Goal: Task Accomplishment & Management: Manage account settings

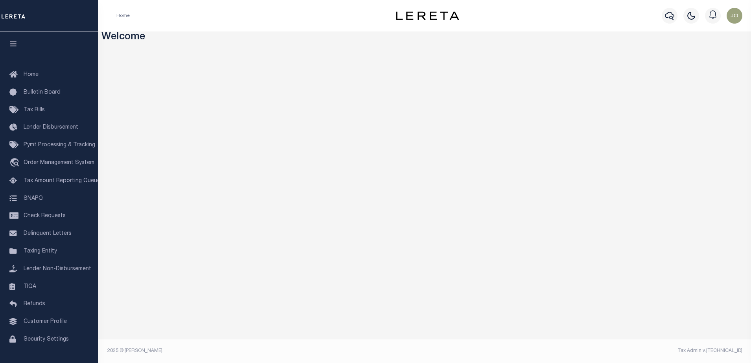
click at [557, 20] on div "Profile Sign out" at bounding box center [613, 16] width 265 height 28
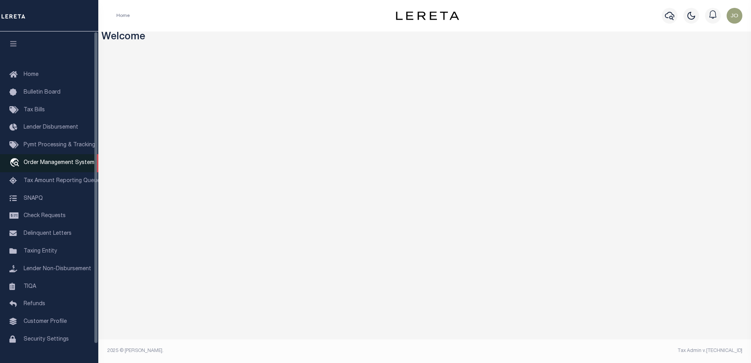
click at [39, 168] on link "travel_explore Order Management System" at bounding box center [49, 163] width 98 height 18
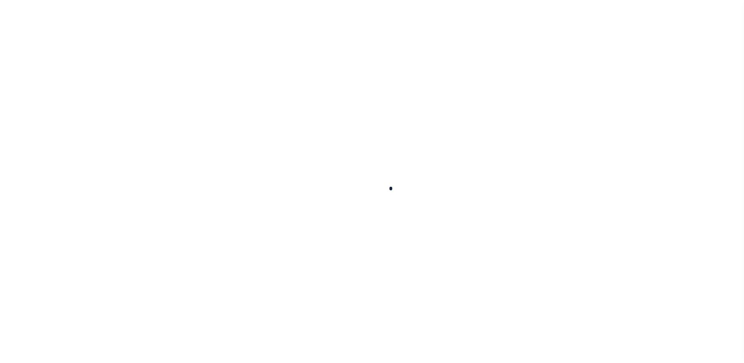
scroll to position [20, 0]
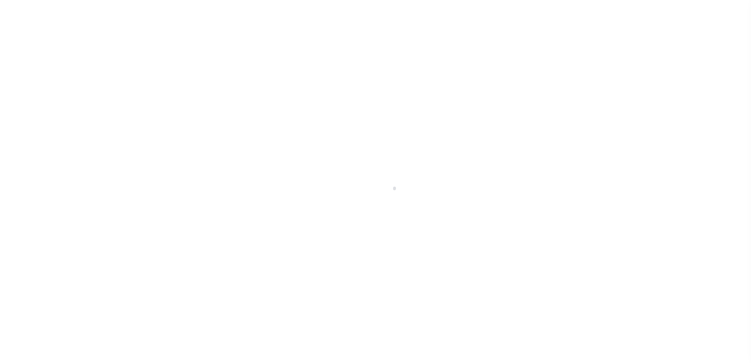
select select "200"
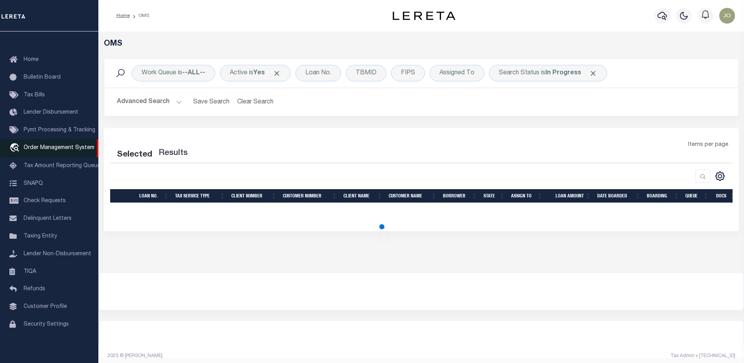
select select "200"
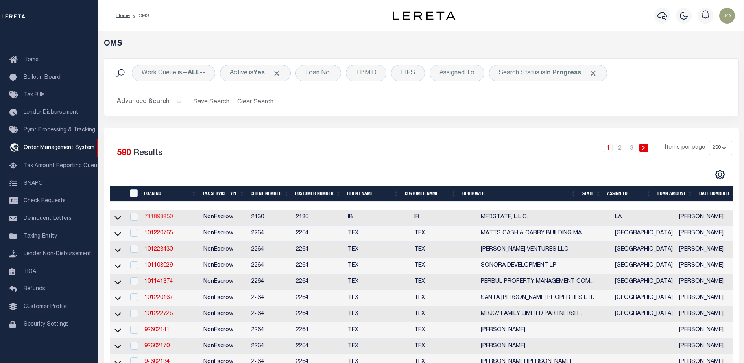
click at [156, 217] on link "711893850" at bounding box center [158, 217] width 28 height 6
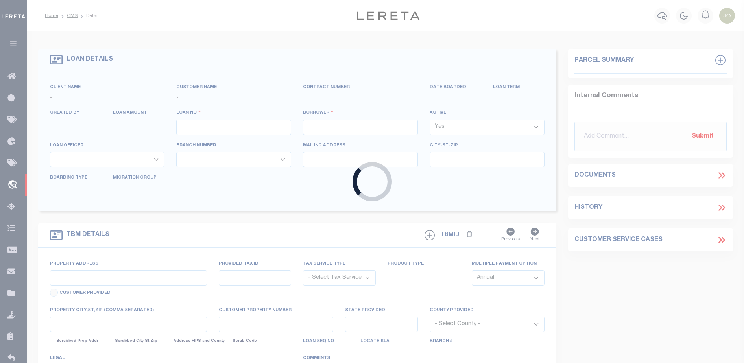
type input "711893850"
type input "MEDSTATE, L.L.C."
select select
type input "[STREET_ADDRESS][PERSON_NAME] AND 2-X"
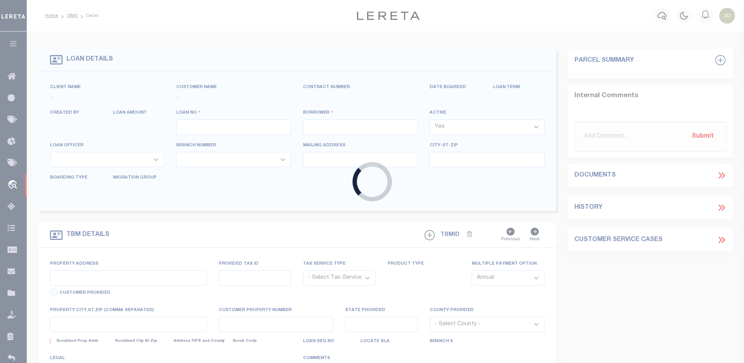
type input "[PERSON_NAME] LA 70433"
select select "NonEscrow"
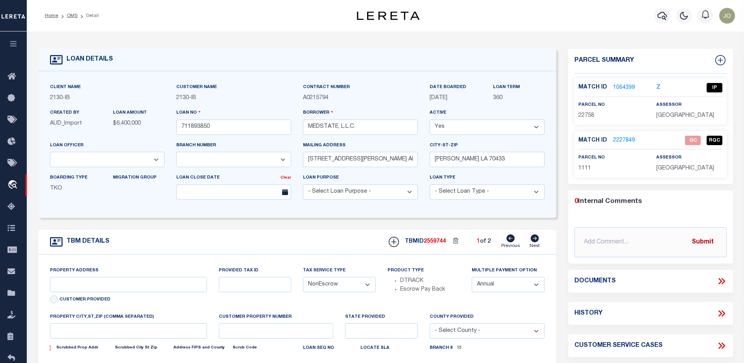
select select "2464"
type input "[STREET_ADDRESS][PERSON_NAME] AND 2-X"
type input "1068111276"
select select
type input "[PERSON_NAME] LA 70433"
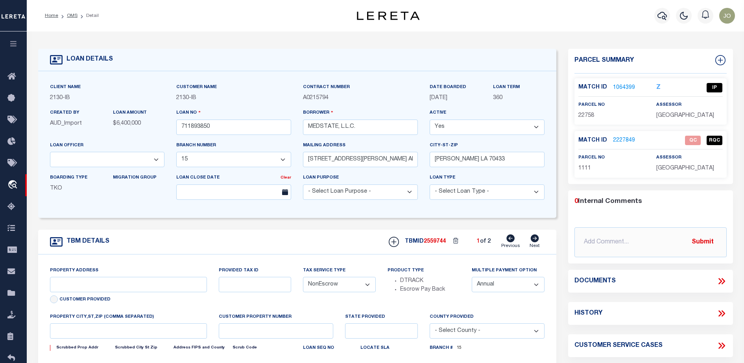
type input "Eastern"
type input "LA"
select select "4950"
click at [720, 279] on icon at bounding box center [721, 281] width 10 height 10
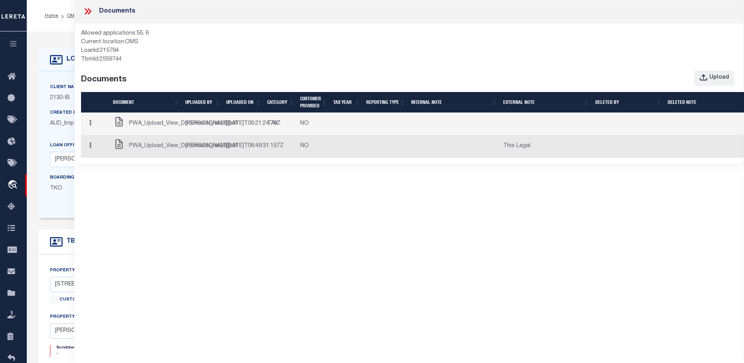
click at [704, 37] on button "button" at bounding box center [712, 27] width 17 height 18
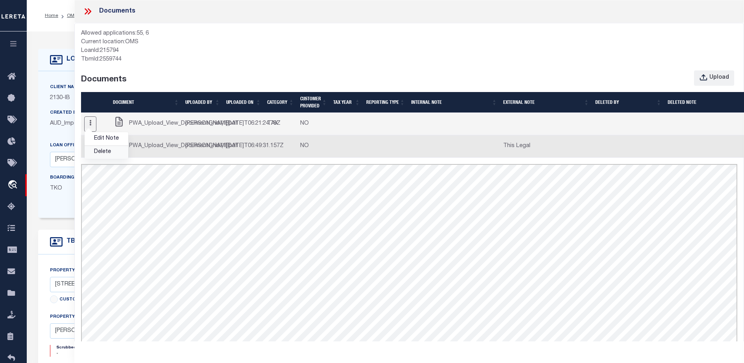
click at [111, 158] on link "Delete" at bounding box center [107, 152] width 44 height 13
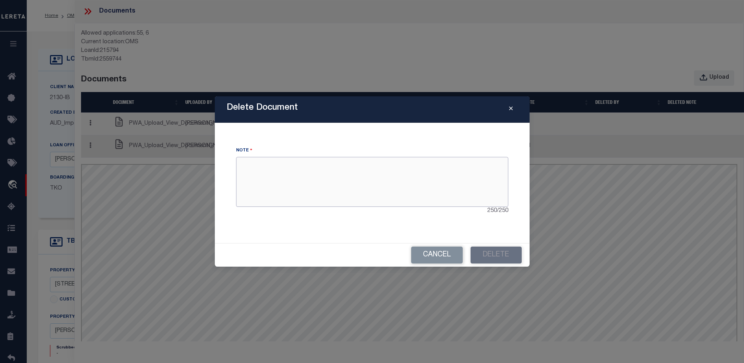
click at [393, 192] on textarea at bounding box center [372, 182] width 272 height 50
type textarea "delete!"
click at [483, 253] on button "Delete" at bounding box center [495, 255] width 51 height 17
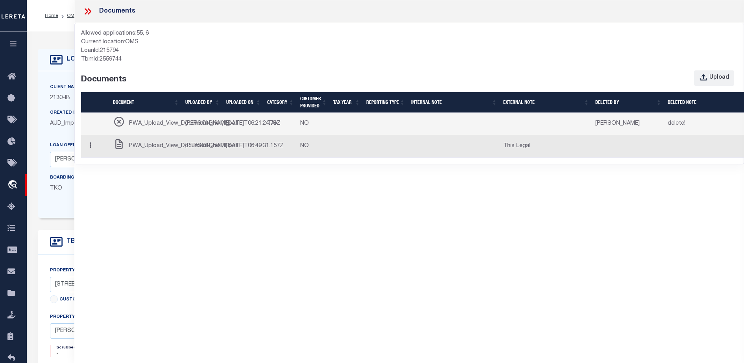
click at [93, 121] on button "button" at bounding box center [90, 113] width 14 height 17
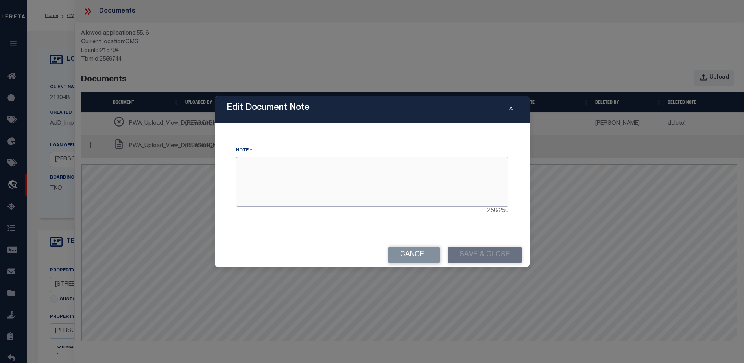
click at [314, 160] on textarea at bounding box center [372, 182] width 272 height 50
type textarea "I dont care"
click at [479, 261] on button "Save & Close" at bounding box center [485, 255] width 74 height 17
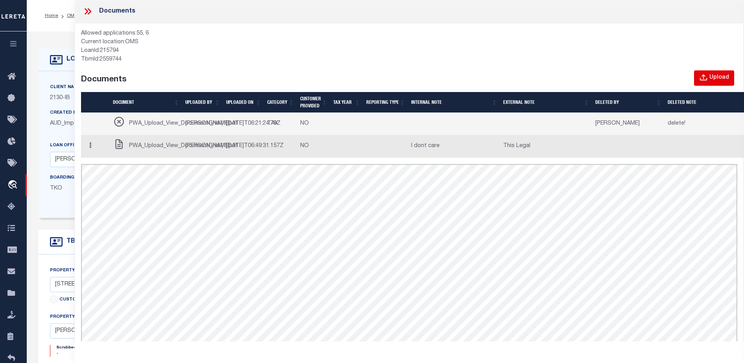
click at [720, 70] on button "Upload" at bounding box center [714, 77] width 40 height 15
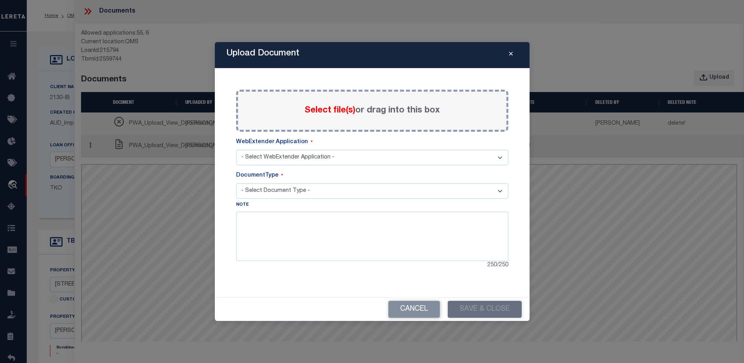
click at [319, 112] on span "Select file(s)" at bounding box center [329, 110] width 51 height 9
click at [0, 0] on input "Select file(s) or drag into this box" at bounding box center [0, 0] width 0 height 0
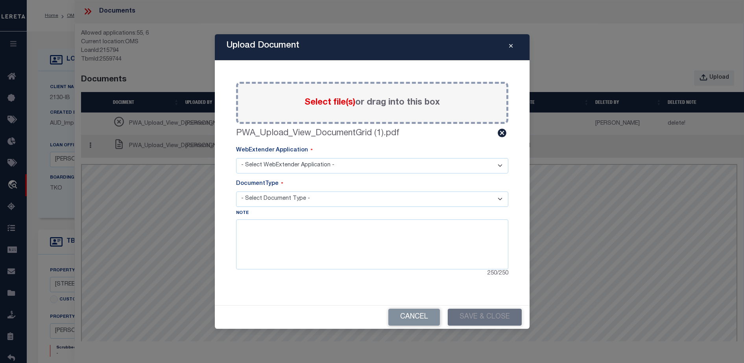
drag, startPoint x: 300, startPoint y: 174, endPoint x: 310, endPoint y: 171, distance: 10.6
click at [310, 171] on div "Paste copied image or file into this box Select file(s) or drag into this box P…" at bounding box center [372, 180] width 272 height 196
click at [310, 171] on select "- Select WebExtender Application - SERVICES BORROWER_CORRESPONDENCE" at bounding box center [372, 165] width 272 height 15
select select "6"
click at [236, 158] on select "- Select WebExtender Application - SERVICES BORROWER_CORRESPONDENCE" at bounding box center [372, 165] width 272 height 15
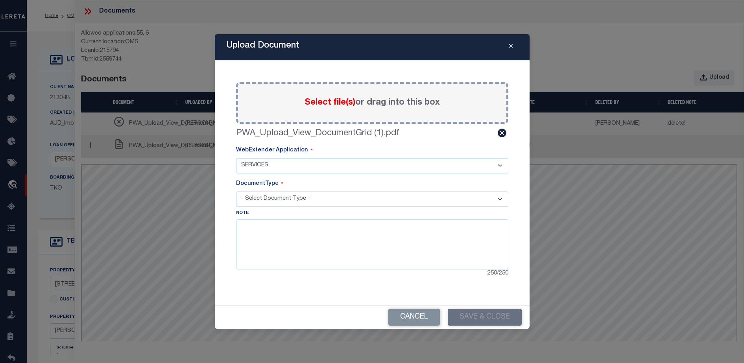
click at [309, 196] on select "- Select Document Type - TAX LEGAL" at bounding box center [372, 199] width 272 height 15
select select "LEGAL"
click at [236, 192] on select "- Select Document Type - TAX LEGAL" at bounding box center [372, 199] width 272 height 15
click at [276, 237] on textarea at bounding box center [372, 244] width 272 height 50
type textarea "Whut!"
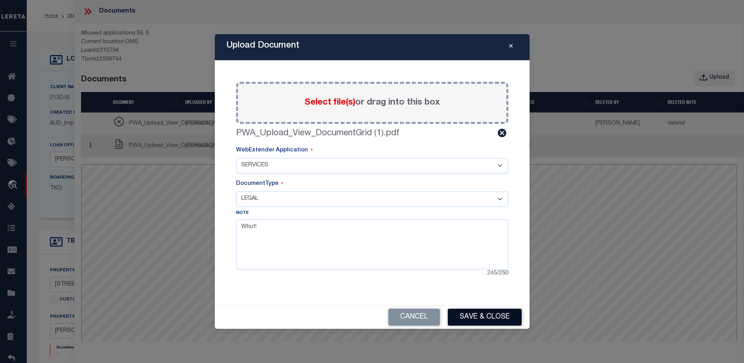
click at [461, 313] on button "Save & Close" at bounding box center [485, 317] width 74 height 17
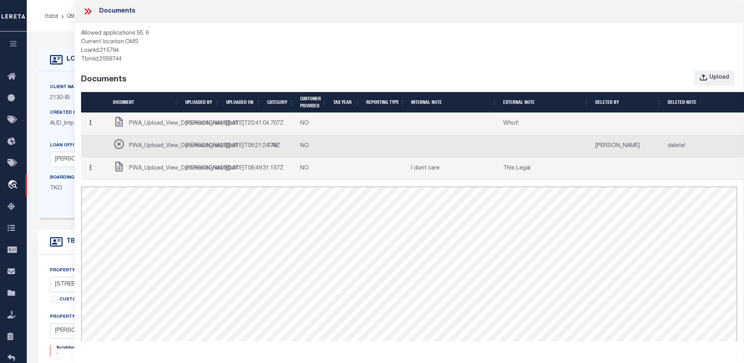
click at [184, 116] on td "[PERSON_NAME]" at bounding box center [204, 102] width 43 height 27
click at [173, 89] on span "PWA_Upload_View_DocumentGrid (1).pdf" at bounding box center [194, 64] width 105 height 47
click at [718, 85] on button "Upload" at bounding box center [714, 77] width 40 height 15
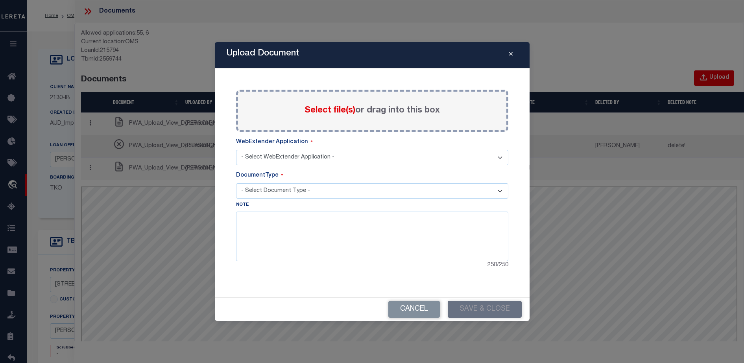
select select "6"
select select "LEGAL"
click at [337, 112] on span "Select file(s)" at bounding box center [329, 110] width 51 height 9
click at [0, 0] on input "Select file(s) or drag into this box" at bounding box center [0, 0] width 0 height 0
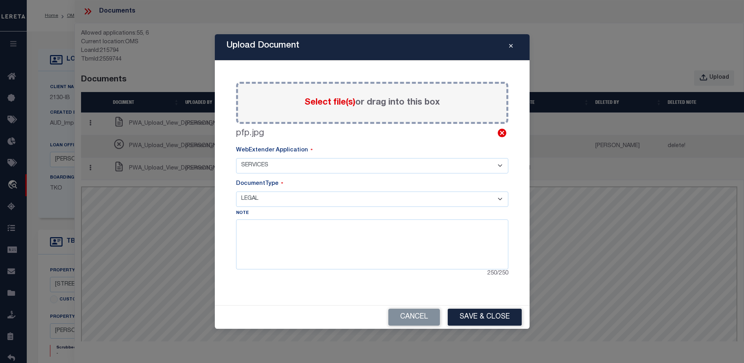
click at [500, 133] on icon at bounding box center [502, 133] width 9 height 9
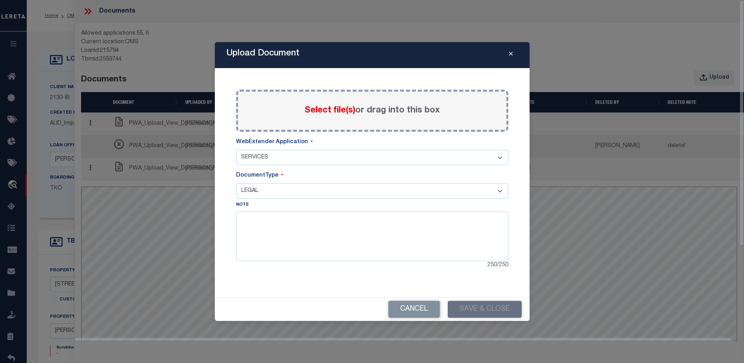
click at [367, 121] on div "Select file(s) or drag into this box" at bounding box center [372, 111] width 272 height 42
click at [328, 112] on span "Select file(s)" at bounding box center [329, 110] width 51 height 9
click at [0, 0] on input "Select file(s) or drag into this box" at bounding box center [0, 0] width 0 height 0
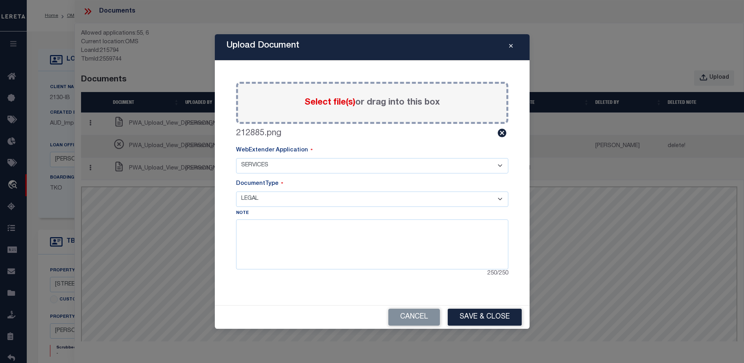
click at [358, 167] on select "- Select WebExtender Application - SERVICES BORROWER_CORRESPONDENCE" at bounding box center [372, 165] width 272 height 15
click at [328, 237] on textarea at bounding box center [372, 244] width 272 height 50
type textarea "T"
type textarea "why is this in External Note: 1. Not true. 2. Maybe not 3. Not sure"
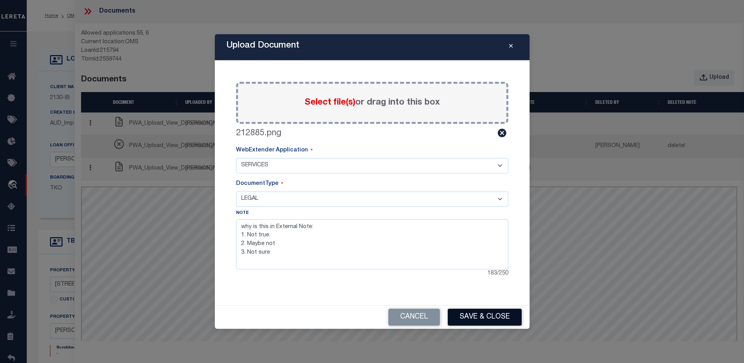
click at [467, 316] on button "Save & Close" at bounding box center [485, 317] width 74 height 17
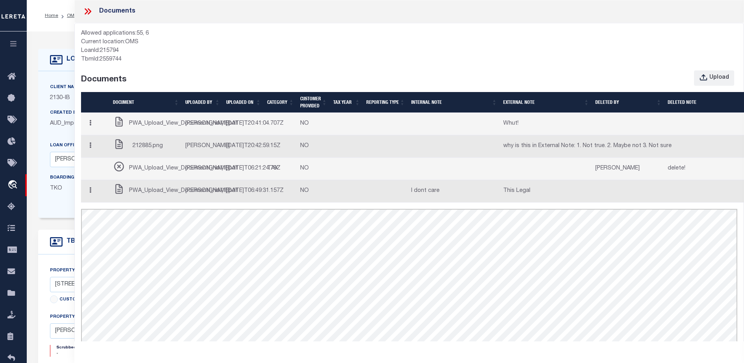
click at [357, 150] on td at bounding box center [347, 136] width 36 height 27
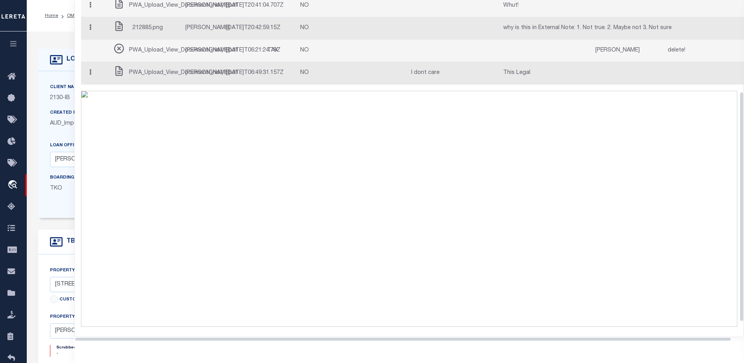
scroll to position [157, 0]
drag, startPoint x: 741, startPoint y: 183, endPoint x: 742, endPoint y: 331, distance: 148.3
click at [742, 331] on div "Documents Allowed applications: 55, 6 Current location: OMS LoanId: 215794 TbmI…" at bounding box center [408, 170] width 669 height 341
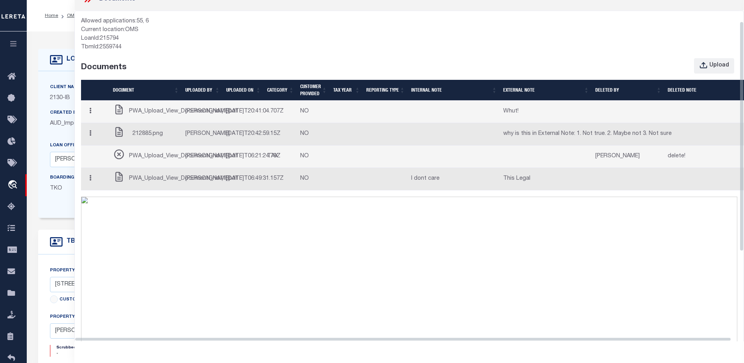
scroll to position [0, 0]
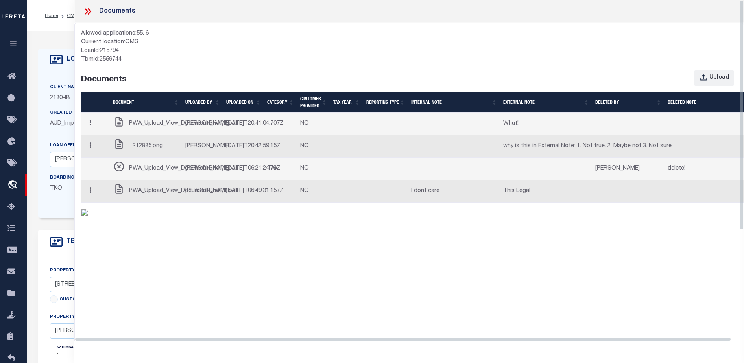
drag, startPoint x: 742, startPoint y: 122, endPoint x: 743, endPoint y: 12, distance: 110.1
click at [743, 12] on div "Documents Allowed applications: 55, 6 Current location: OMS LoanId: 215794 TbmI…" at bounding box center [408, 170] width 669 height 341
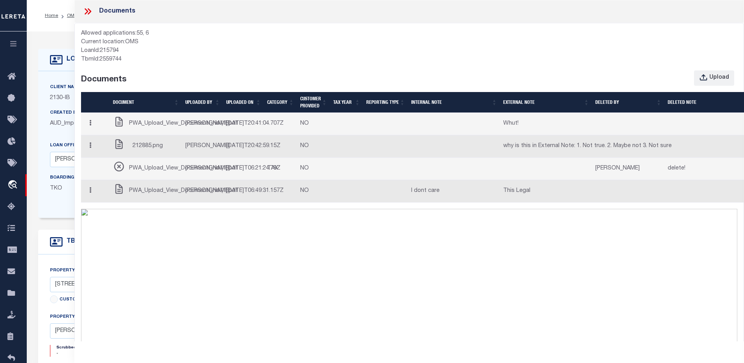
drag, startPoint x: 90, startPoint y: 172, endPoint x: 88, endPoint y: 157, distance: 14.8
click at [88, 157] on td "Edit Note Delete" at bounding box center [95, 146] width 29 height 22
click at [88, 154] on button "button" at bounding box center [90, 146] width 12 height 15
click at [689, 174] on link "Edit Note" at bounding box center [711, 165] width 45 height 17
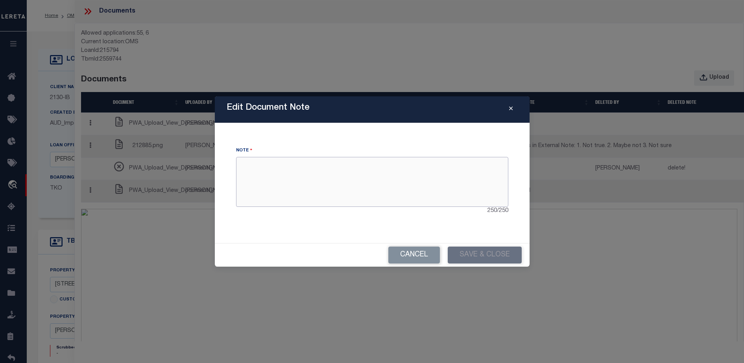
click at [280, 195] on textarea at bounding box center [372, 182] width 272 height 50
click at [305, 183] on textarea "e" at bounding box center [372, 182] width 272 height 50
type textarea "editing"
click at [459, 249] on button "Save & Close" at bounding box center [485, 255] width 74 height 17
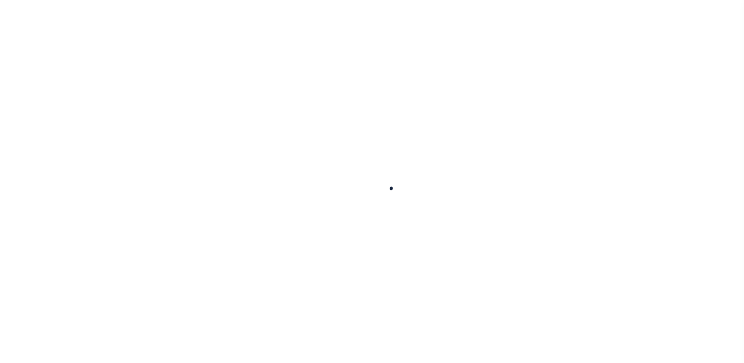
type input "711893850"
type input "MEDSTATE, L.L.C."
select select
type input "[STREET_ADDRESS][PERSON_NAME] AND 2-X"
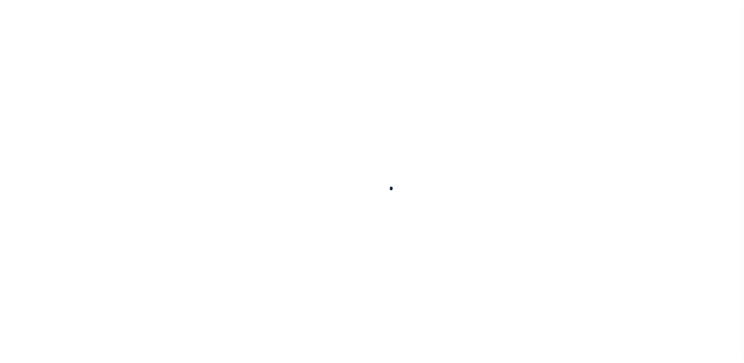
type input "[PERSON_NAME] LA 70433"
select select "NonEscrow"
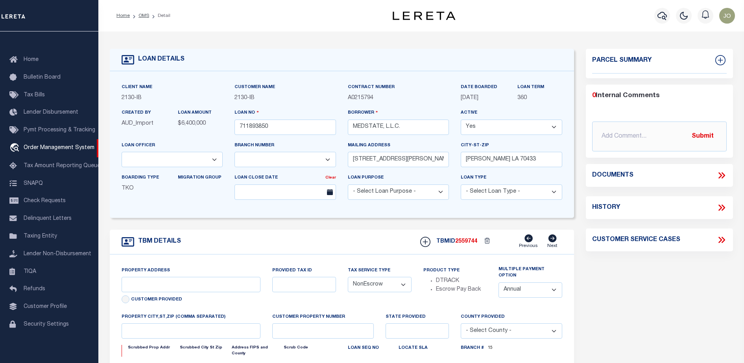
select select "2464"
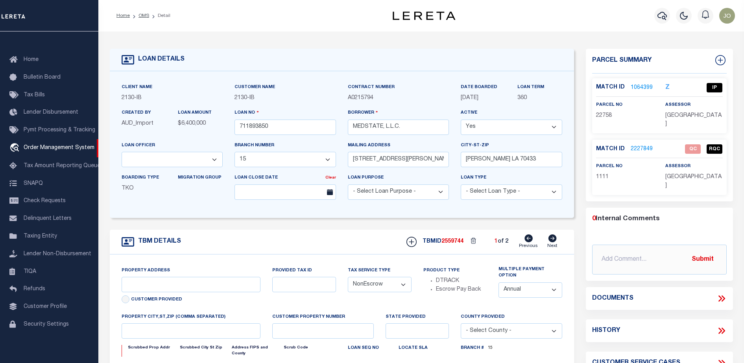
select select "4950"
click at [721, 175] on p "[GEOGRAPHIC_DATA]" at bounding box center [693, 181] width 57 height 17
type input "[STREET_ADDRESS][PERSON_NAME] AND 2-X"
type input "1068111276"
select select
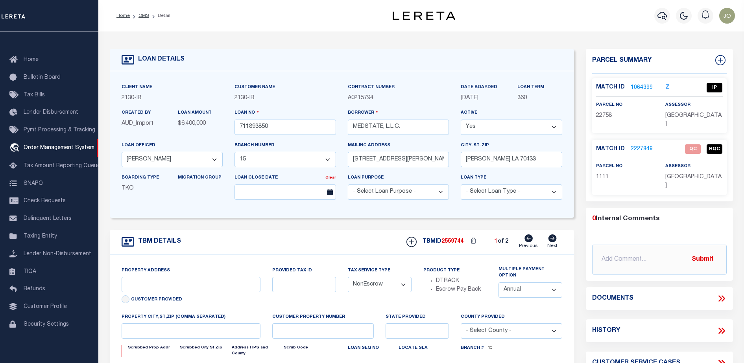
type input "[PERSON_NAME] LA 70433"
type input "Eastern"
type input "LA"
click at [719, 293] on icon at bounding box center [721, 298] width 10 height 10
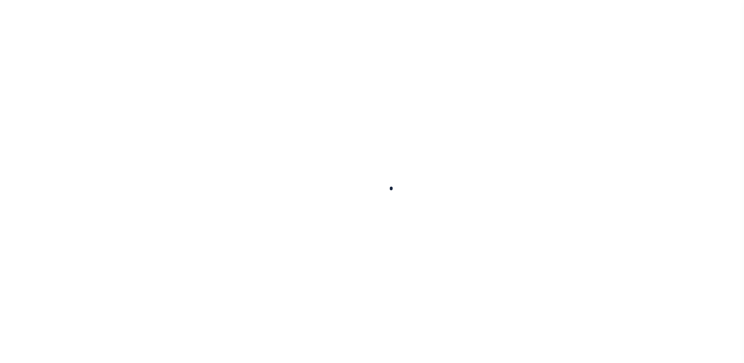
scroll to position [20, 0]
type input "711893850"
type input "MEDSTATE, L.L.C."
select select
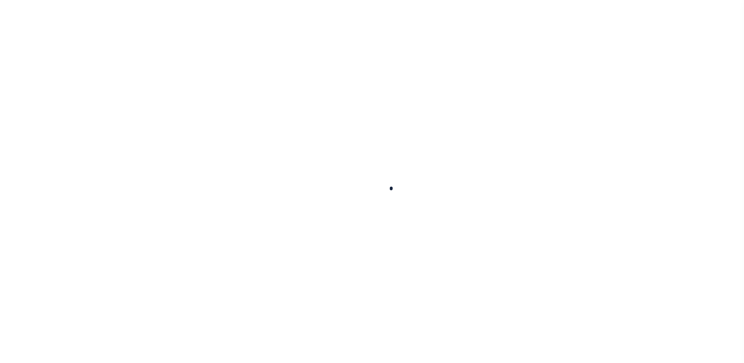
type input "[STREET_ADDRESS][PERSON_NAME] AND 2-X"
type input "[PERSON_NAME] LA 70433"
select select "NonEscrow"
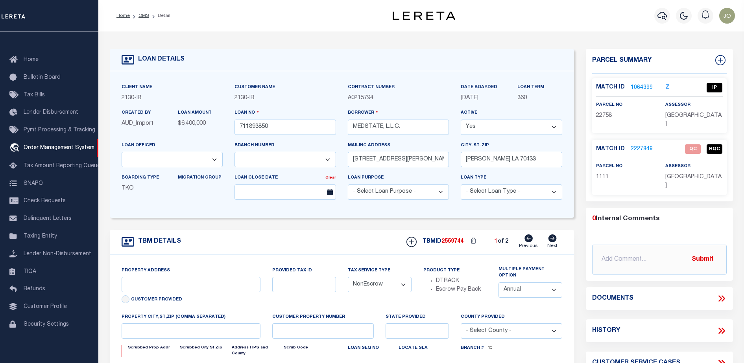
type input "[STREET_ADDRESS][PERSON_NAME] AND 2-X"
type input "1068111276"
select select
type input "[PERSON_NAME] LA 70433"
type input "Eastern"
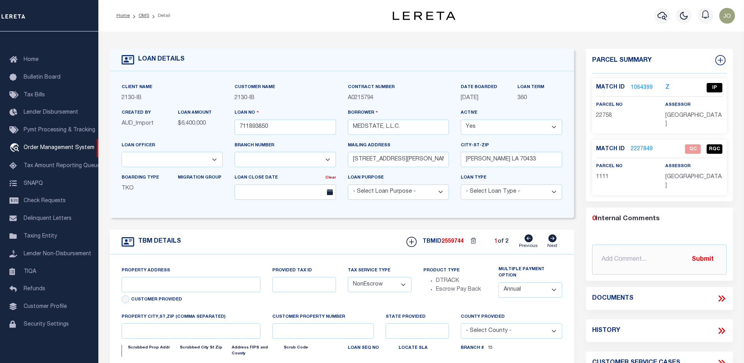
type input "LA"
select select "2464"
select select "4950"
click at [722, 295] on icon at bounding box center [723, 298] width 4 height 6
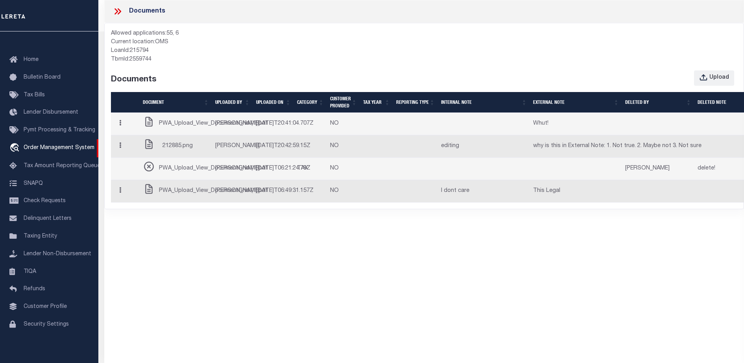
click at [201, 123] on span "PWA_Upload_View_DocumentGrid (1).pdf" at bounding box center [213, 124] width 109 height 9
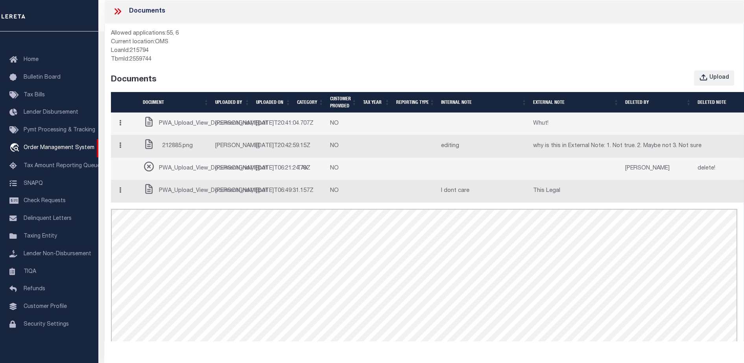
scroll to position [0, 0]
